Goal: Information Seeking & Learning: Find specific fact

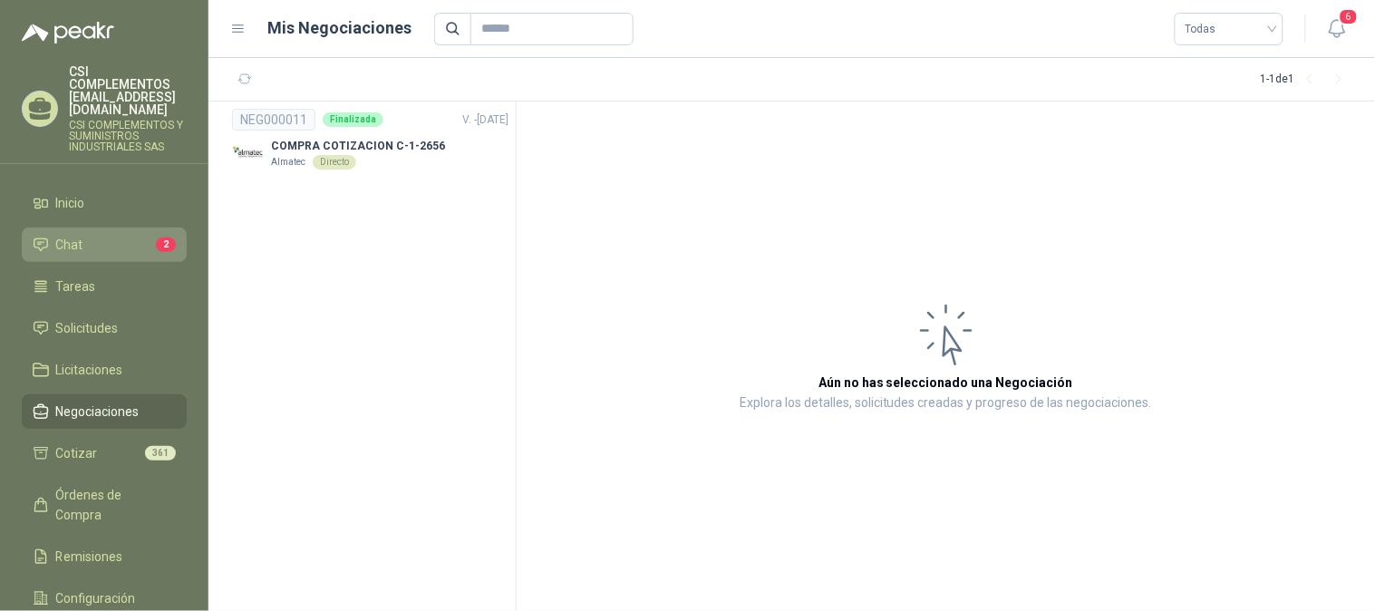
click at [82, 235] on span "Chat" at bounding box center [69, 245] width 27 height 20
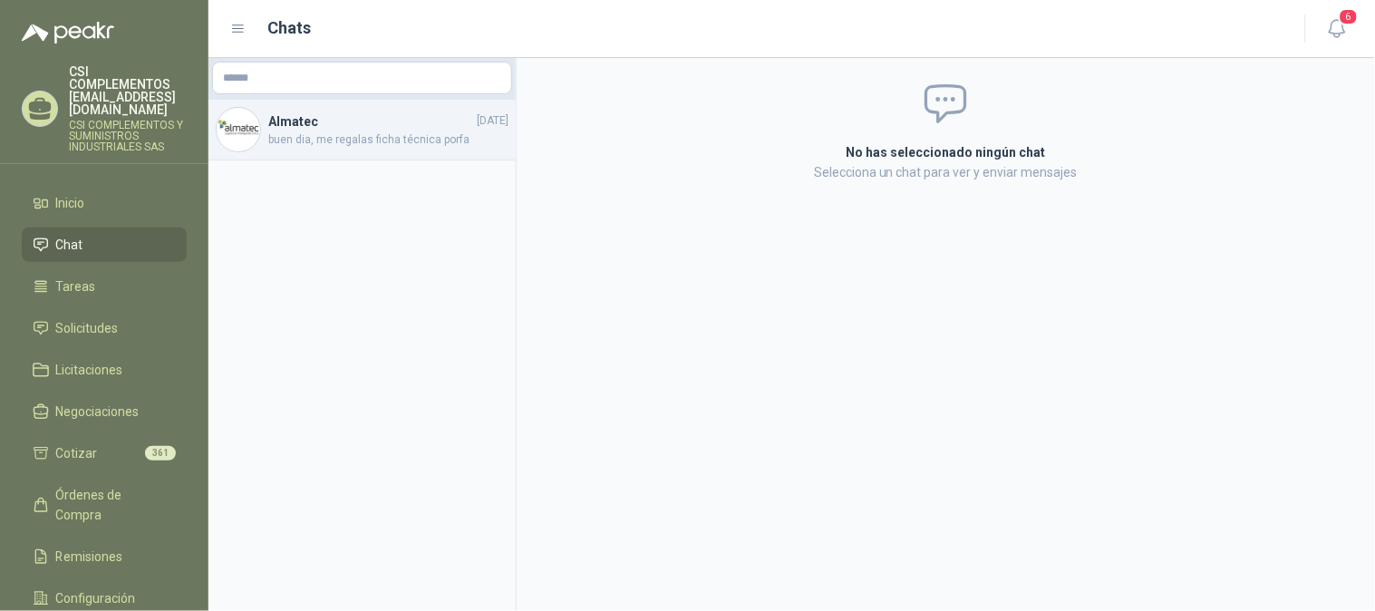
click at [349, 145] on span "buen dia, me regalas ficha técnica porfa" at bounding box center [388, 139] width 240 height 17
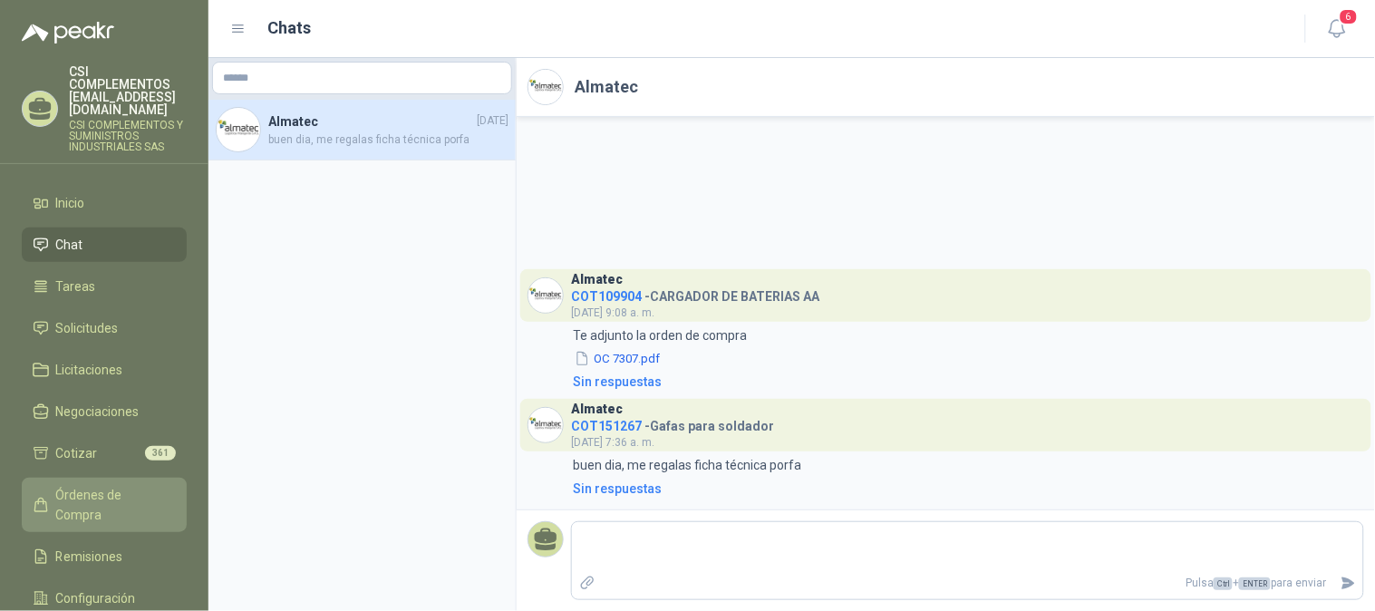
click at [95, 485] on span "Órdenes de Compra" at bounding box center [112, 505] width 113 height 40
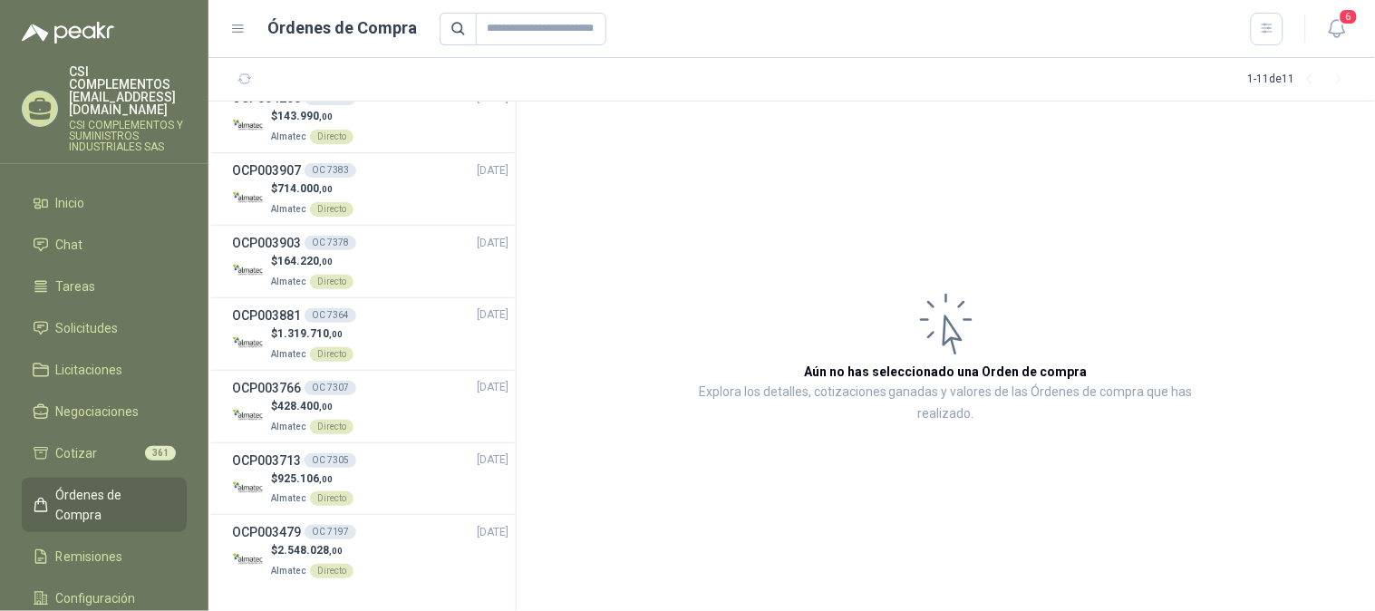
scroll to position [311, 0]
click at [86, 318] on span "Solicitudes" at bounding box center [87, 328] width 63 height 20
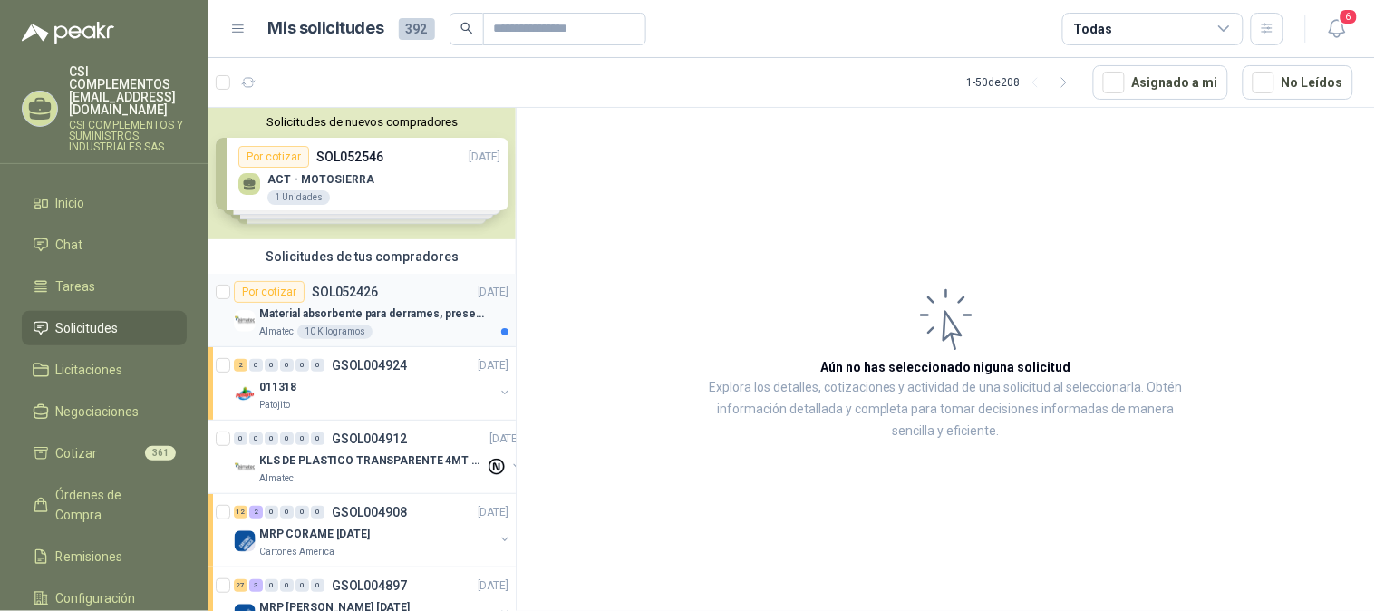
click at [353, 303] on div "Material absorbente para derrames, presentación de 20 kg (1 bulto)" at bounding box center [383, 314] width 249 height 22
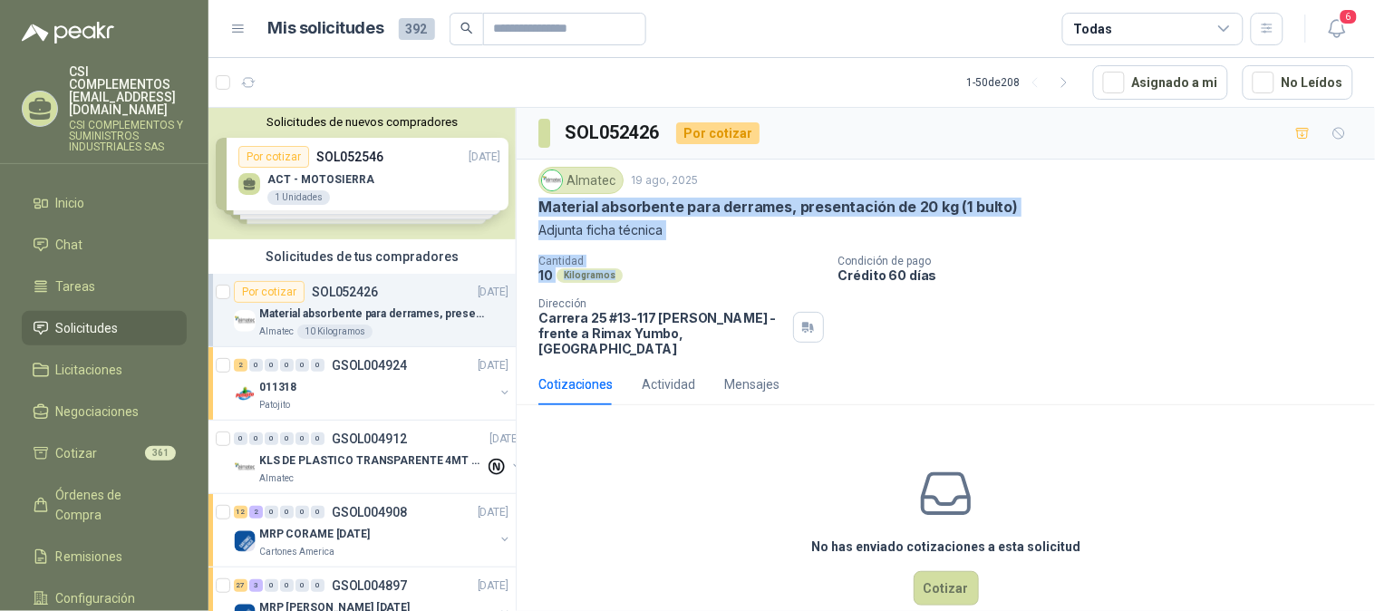
drag, startPoint x: 536, startPoint y: 207, endPoint x: 662, endPoint y: 275, distance: 143.6
click at [662, 275] on div "Almatec [DATE] Material absorbente para derrames, presentación de 20 kg (1 bult…" at bounding box center [946, 261] width 858 height 204
copy div "Material absorbente para derrames, presentación de 20 kg (1 bulto) Adjunta fich…"
